Goal: Complete application form

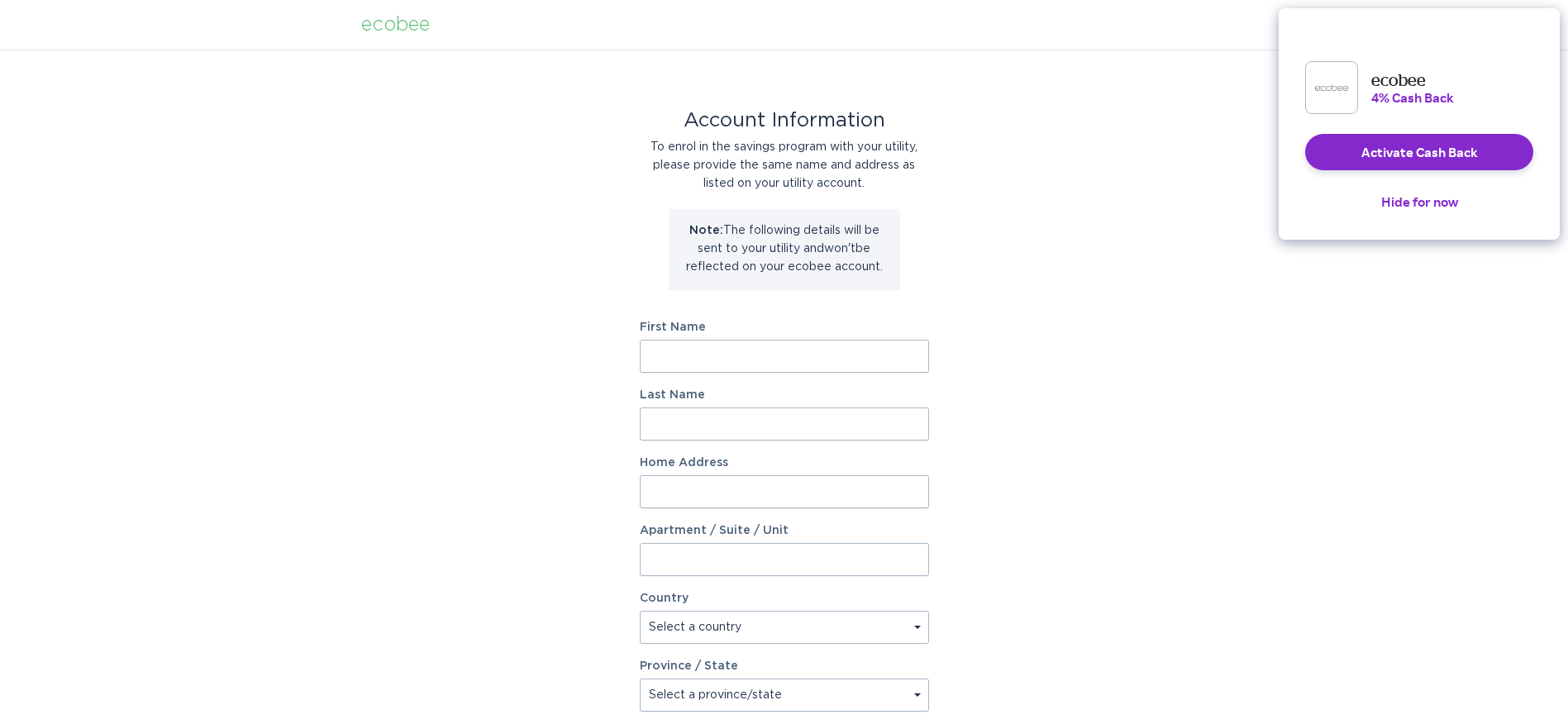
click at [689, 351] on input "First Name" at bounding box center [784, 356] width 289 height 33
type input "Jeff"
type input "Van Winkler"
type input "18 Grove Street"
select select "US"
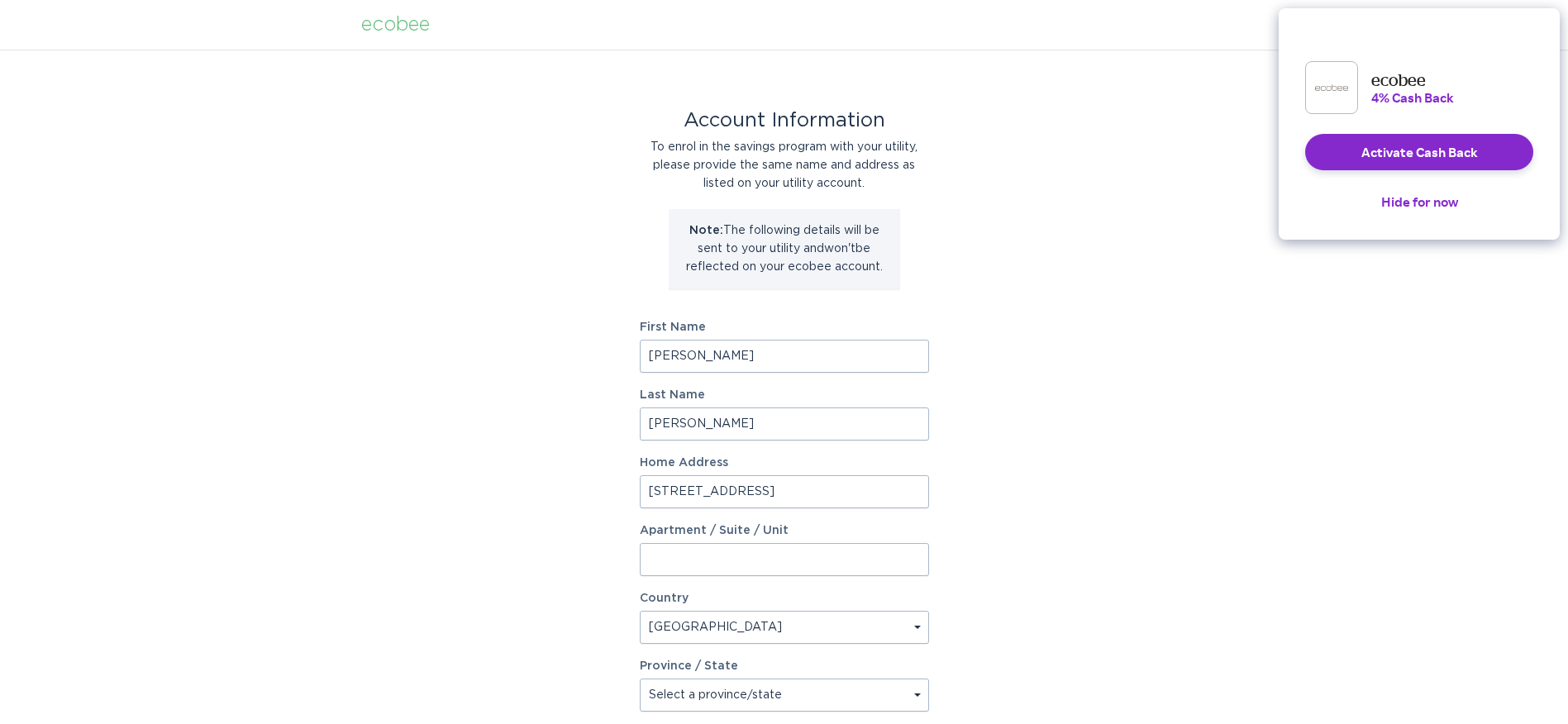
type input "Milford"
type input "13807"
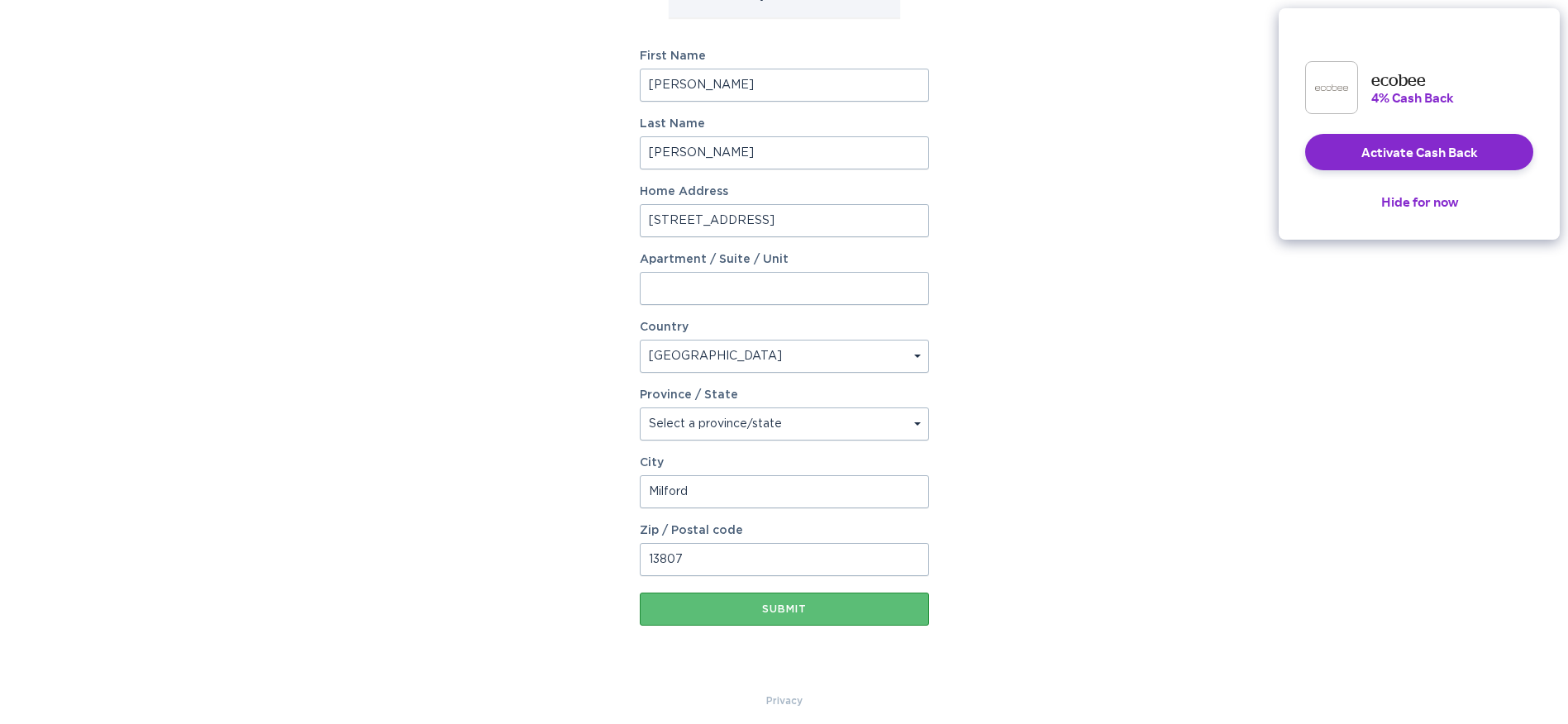
scroll to position [282, 0]
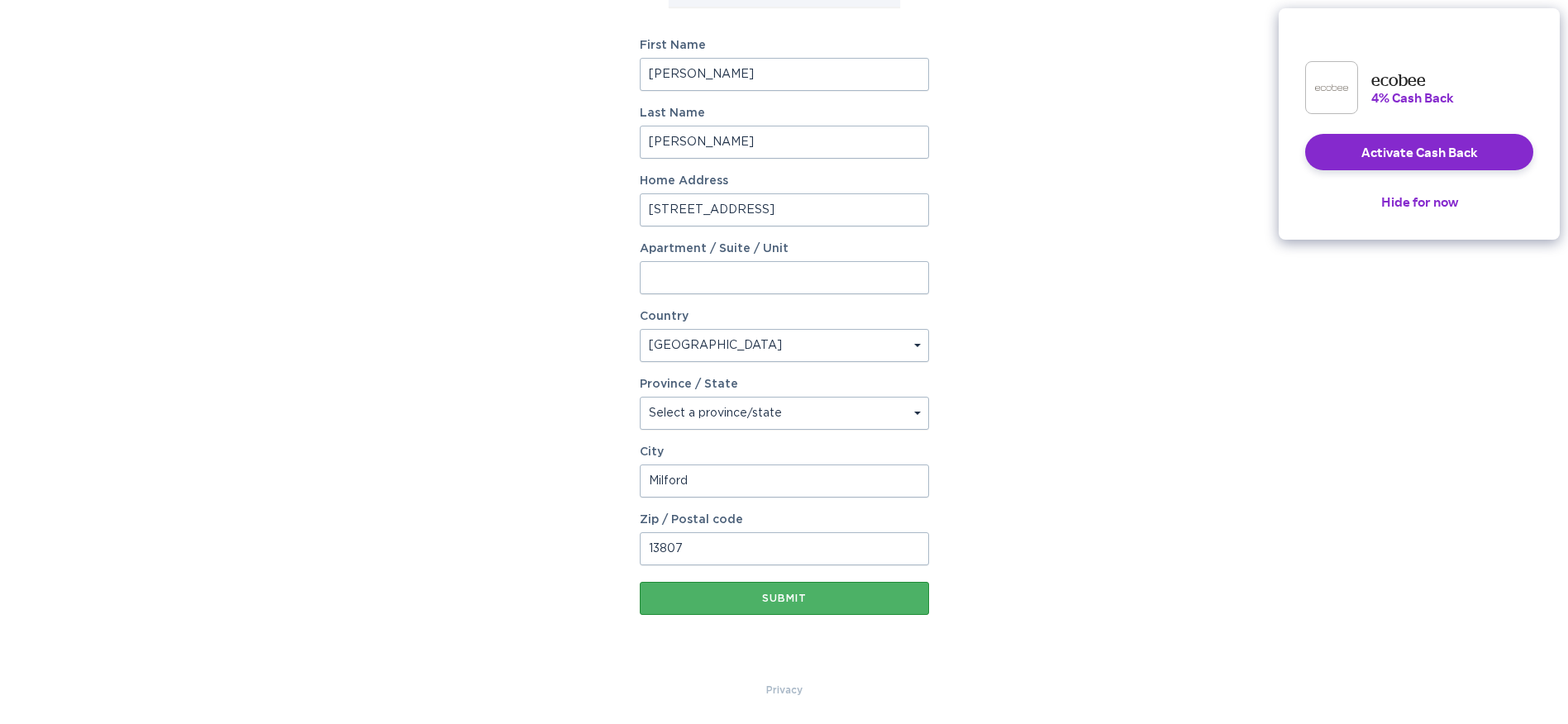
click at [793, 598] on div "Submit" at bounding box center [784, 598] width 273 height 10
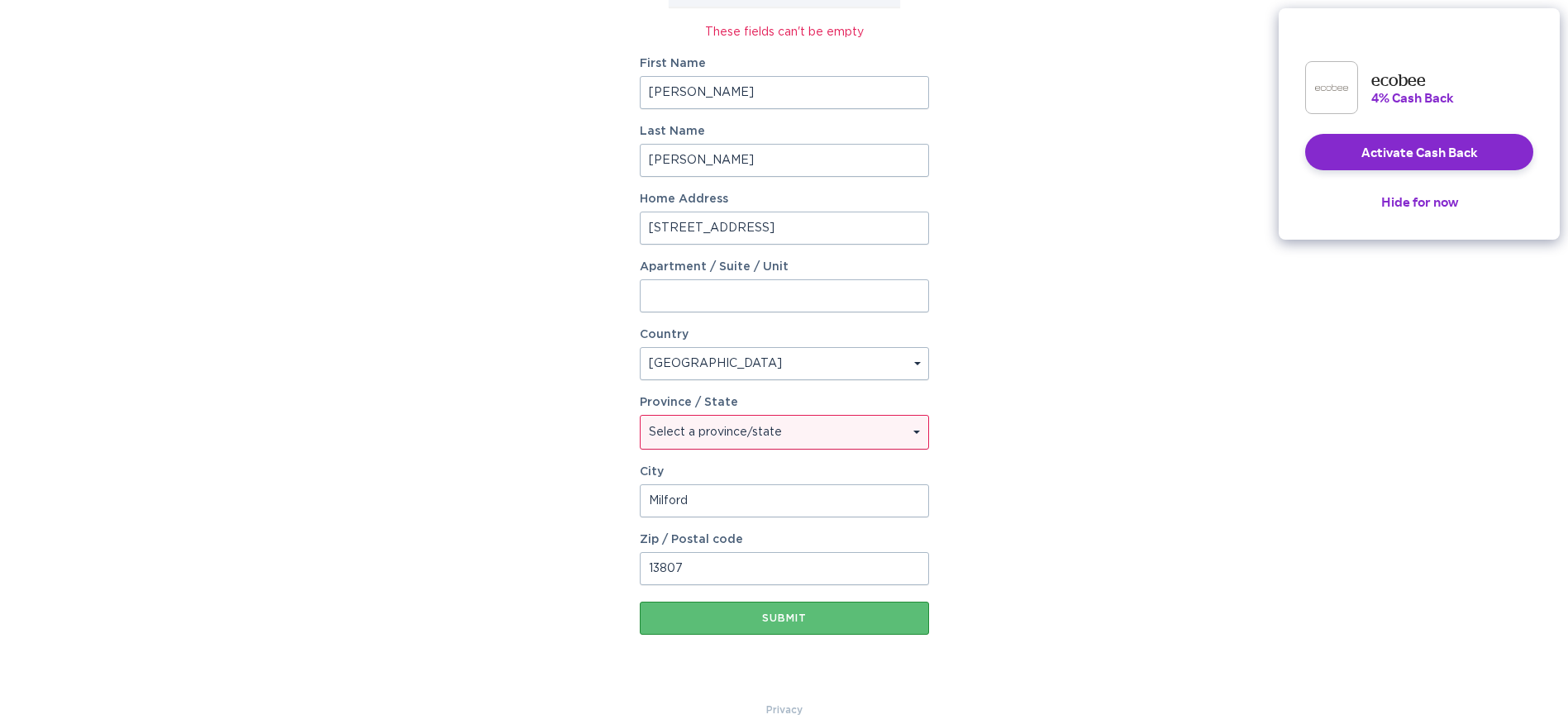
click at [685, 426] on select "Select a province/state Alabama Alaska American Samoa Arizona Arkansas Californ…" at bounding box center [784, 433] width 287 height 33
select select "NY"
click at [641, 416] on select "Select a province/state Alabama Alaska American Samoa Arizona Arkansas Californ…" at bounding box center [784, 433] width 287 height 33
click at [765, 616] on div "Submit" at bounding box center [784, 618] width 273 height 10
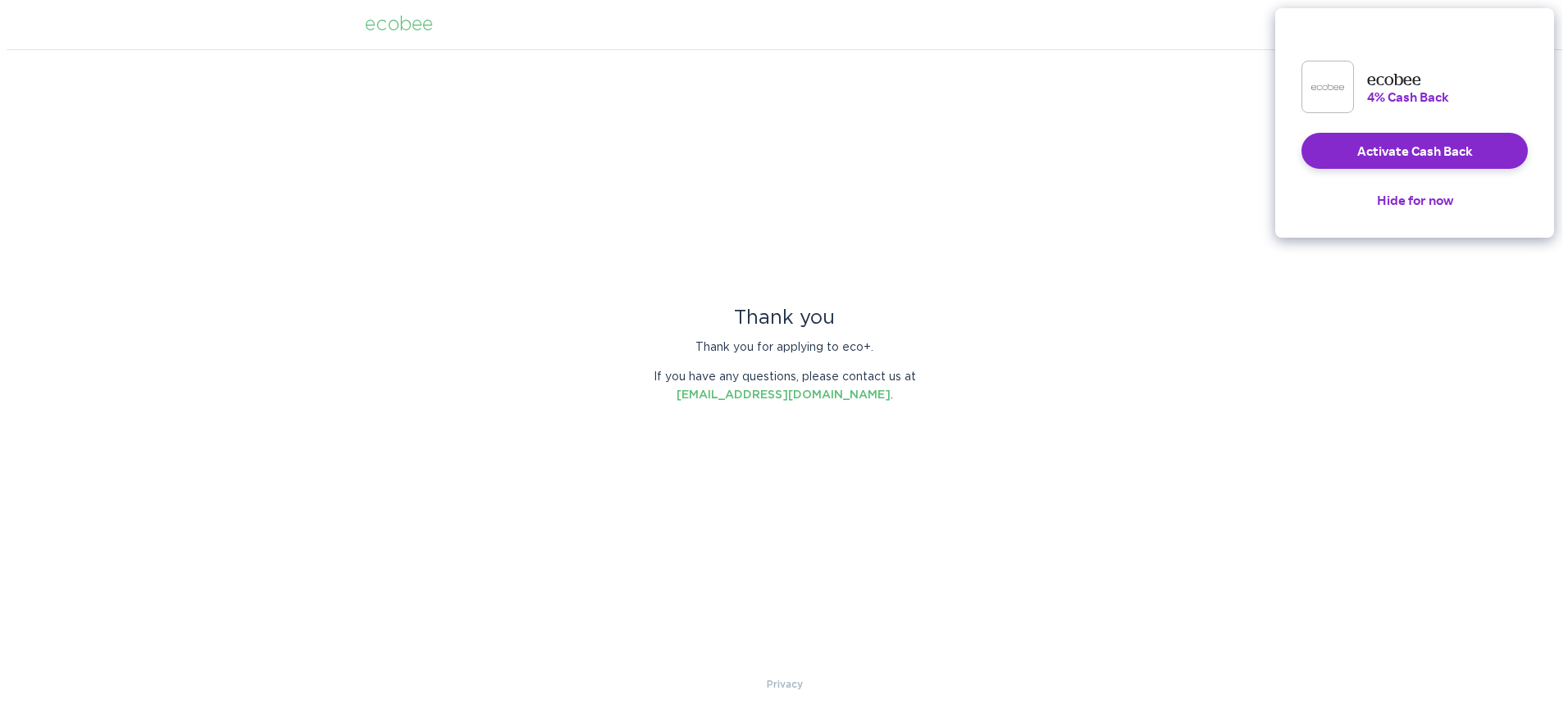
scroll to position [0, 0]
drag, startPoint x: 1420, startPoint y: 211, endPoint x: 1408, endPoint y: 181, distance: 32.3
click at [1419, 211] on button "Hide for now" at bounding box center [1420, 199] width 102 height 36
